Goal: Task Accomplishment & Management: Manage account settings

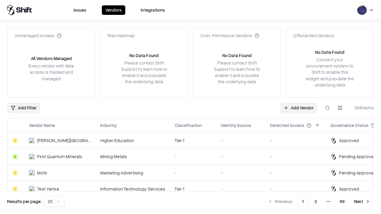
click at [298, 108] on link "Add Vendor" at bounding box center [298, 108] width 37 height 11
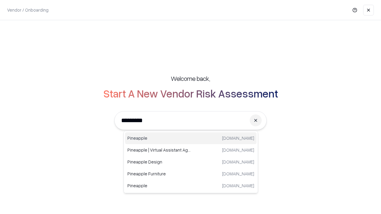
click at [191, 138] on div "Pineapple [DOMAIN_NAME]" at bounding box center [190, 138] width 131 height 12
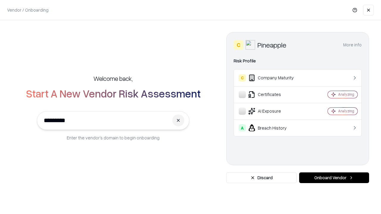
type input "*********"
click at [334, 178] on button "Onboard Vendor" at bounding box center [334, 178] width 70 height 11
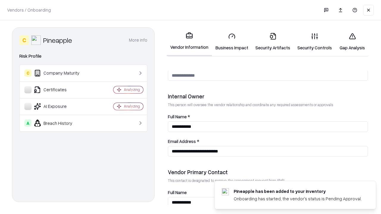
scroll to position [308, 0]
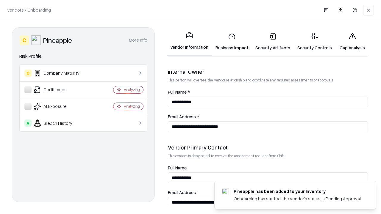
click at [272, 42] on link "Security Artifacts" at bounding box center [273, 42] width 42 height 28
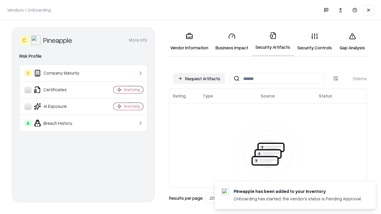
click at [199, 79] on button "Request Artifacts" at bounding box center [199, 78] width 52 height 11
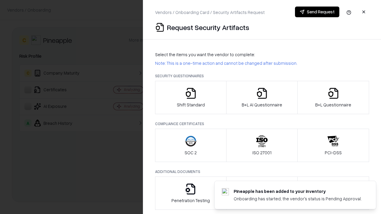
click at [333, 98] on icon "button" at bounding box center [333, 93] width 12 height 12
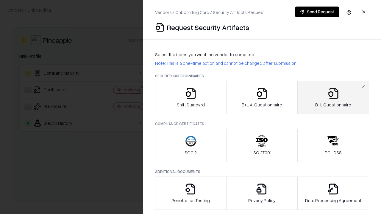
click at [261, 98] on icon "button" at bounding box center [262, 93] width 12 height 12
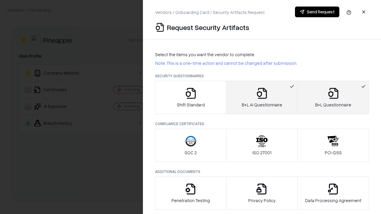
click at [317, 12] on button "Send Request" at bounding box center [317, 12] width 44 height 11
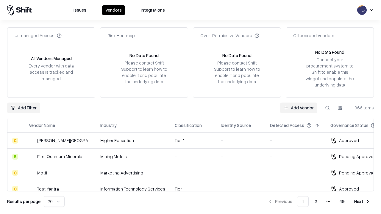
click at [298, 108] on link "Add Vendor" at bounding box center [298, 108] width 37 height 11
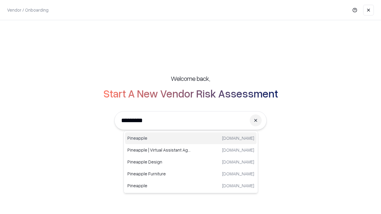
click at [191, 138] on div "Pineapple [DOMAIN_NAME]" at bounding box center [190, 138] width 131 height 12
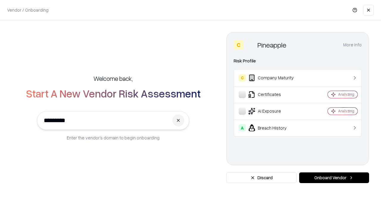
type input "*********"
click at [334, 178] on button "Onboard Vendor" at bounding box center [334, 178] width 70 height 11
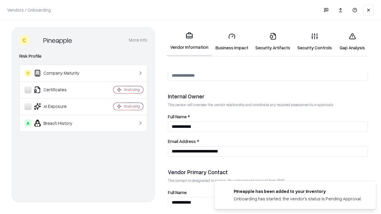
scroll to position [308, 0]
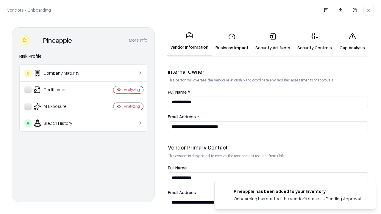
click at [352, 42] on link "Gap Analysis" at bounding box center [352, 42] width 34 height 28
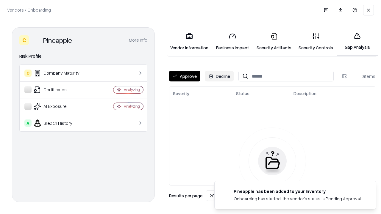
click at [184, 76] on button "Approve" at bounding box center [184, 76] width 31 height 11
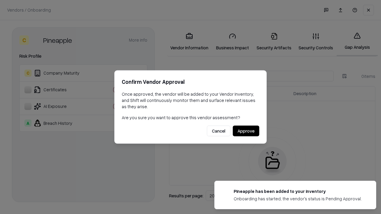
click at [246, 131] on button "Approve" at bounding box center [246, 131] width 26 height 11
